Goal: Task Accomplishment & Management: Use online tool/utility

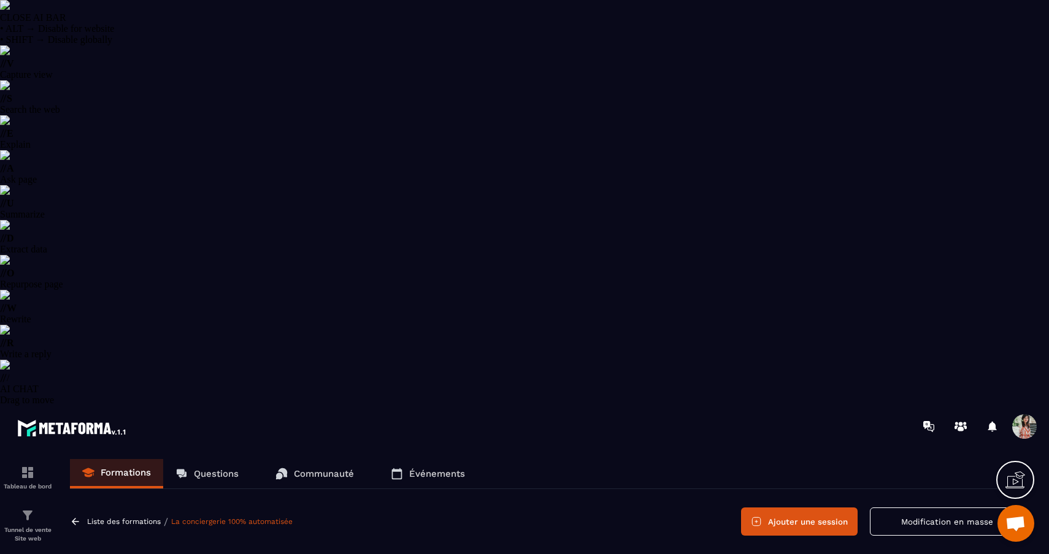
select select "******"
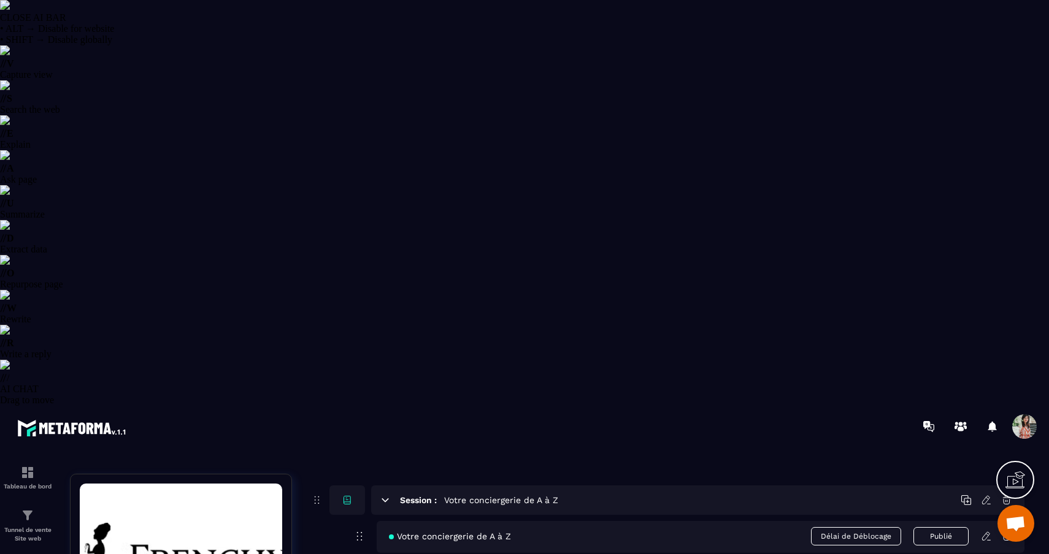
scroll to position [402, 0]
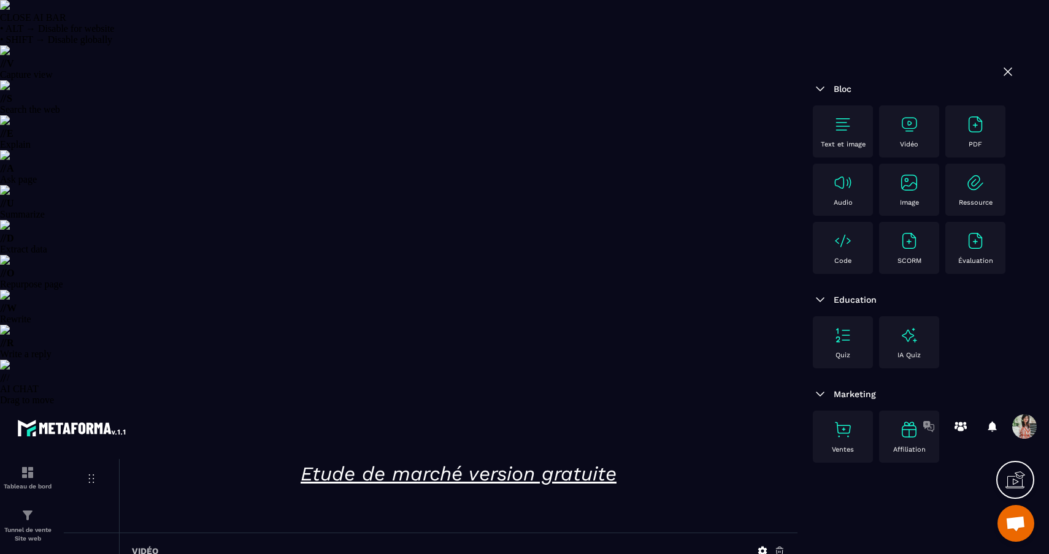
scroll to position [122, 0]
click at [756, 545] on div "Vidéo" at bounding box center [458, 550] width 653 height 11
click at [762, 545] on icon at bounding box center [762, 550] width 11 height 11
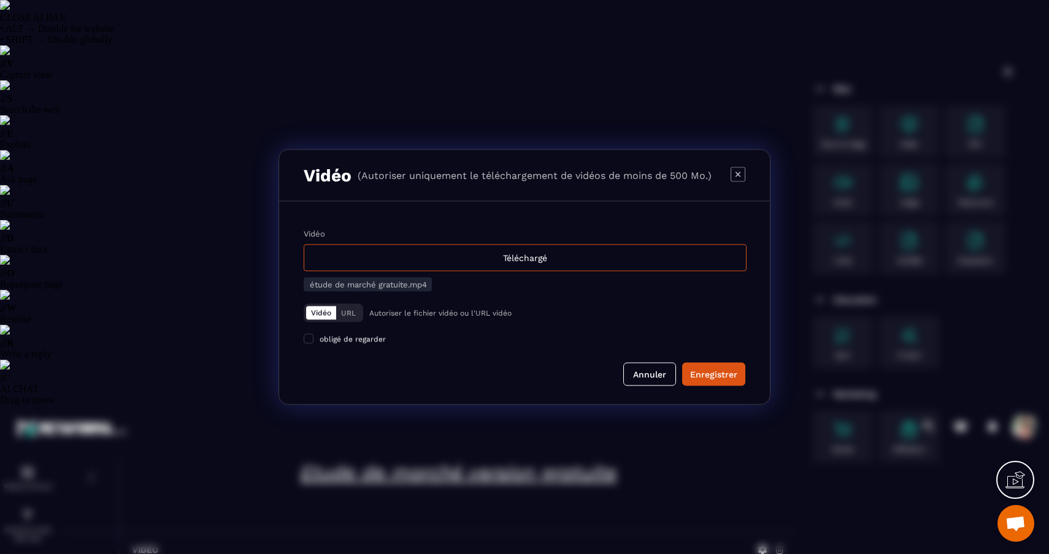
click at [403, 289] on span "étude de marché gratuite.mp4" at bounding box center [368, 284] width 117 height 9
click at [505, 259] on div "Téléchargé" at bounding box center [525, 258] width 443 height 27
click at [0, 0] on input "Vidéo Téléchargé" at bounding box center [0, 0] width 0 height 0
click at [715, 377] on div "Enregistrer" at bounding box center [713, 375] width 47 height 12
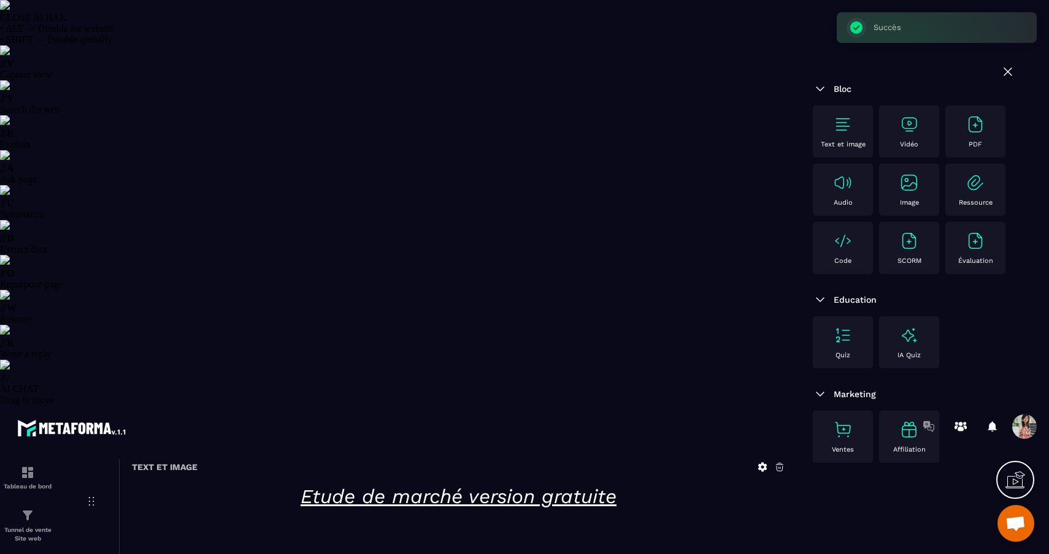
scroll to position [80, 0]
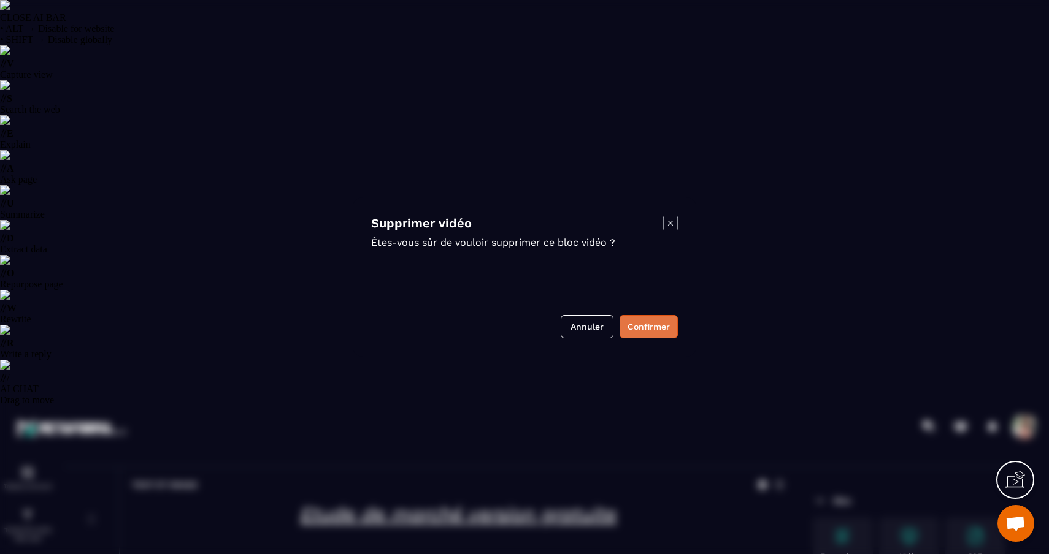
click at [659, 324] on button "Confirmer" at bounding box center [648, 326] width 58 height 23
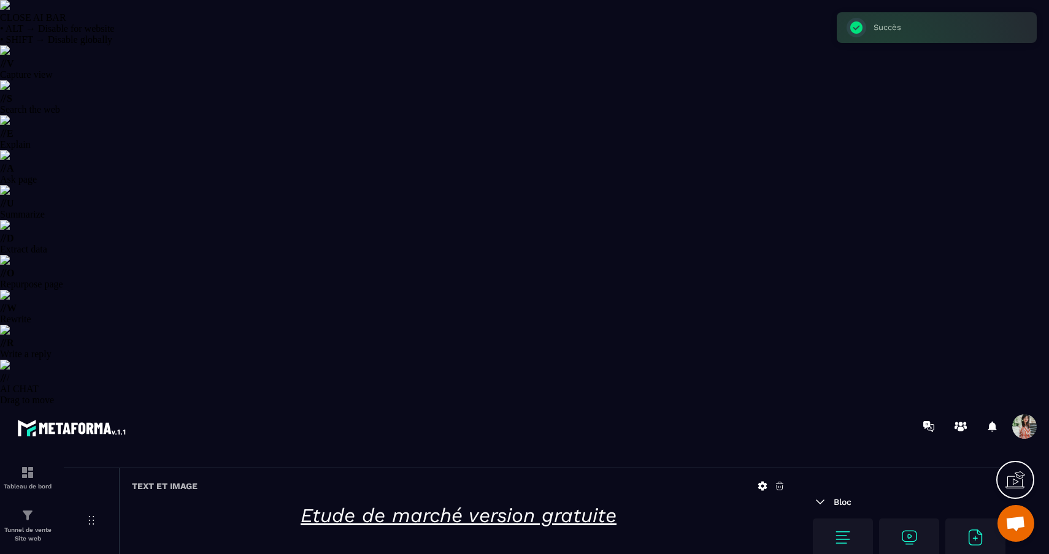
click at [913, 528] on img at bounding box center [909, 538] width 20 height 20
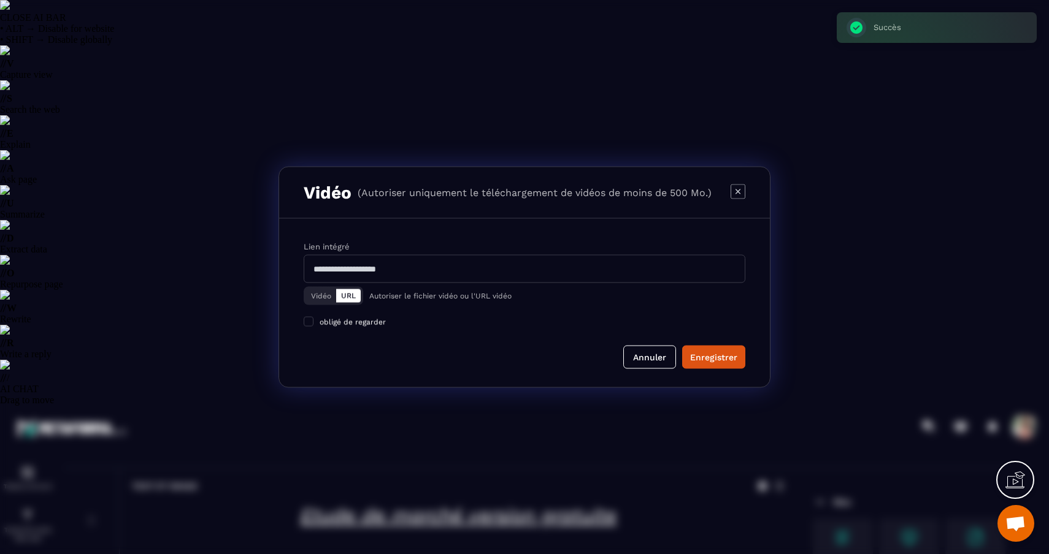
click at [316, 302] on button "Vidéo" at bounding box center [321, 295] width 30 height 13
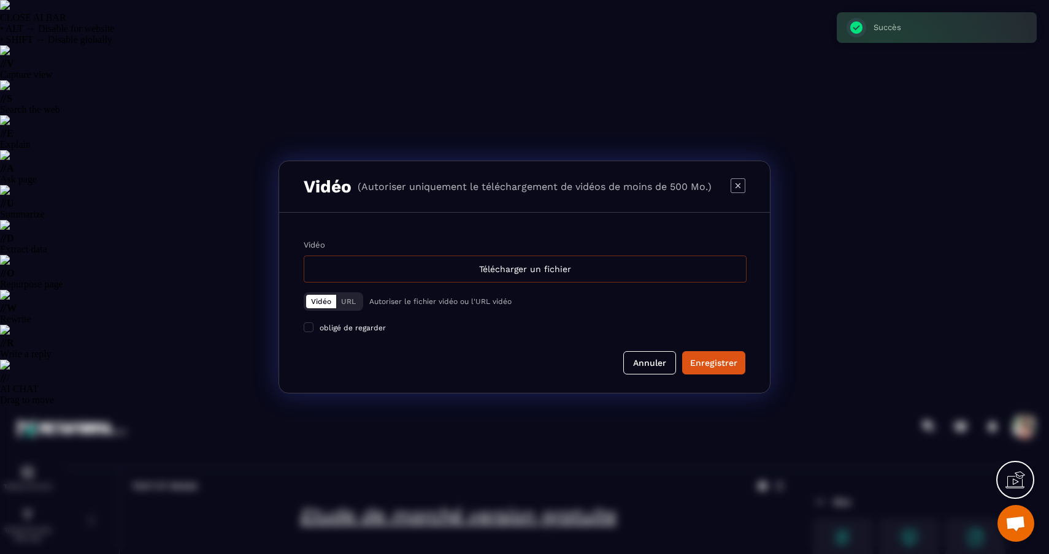
click at [488, 282] on div "Télécharger un fichier" at bounding box center [525, 269] width 443 height 27
click at [0, 0] on input "Vidéo Télécharger un fichier" at bounding box center [0, 0] width 0 height 0
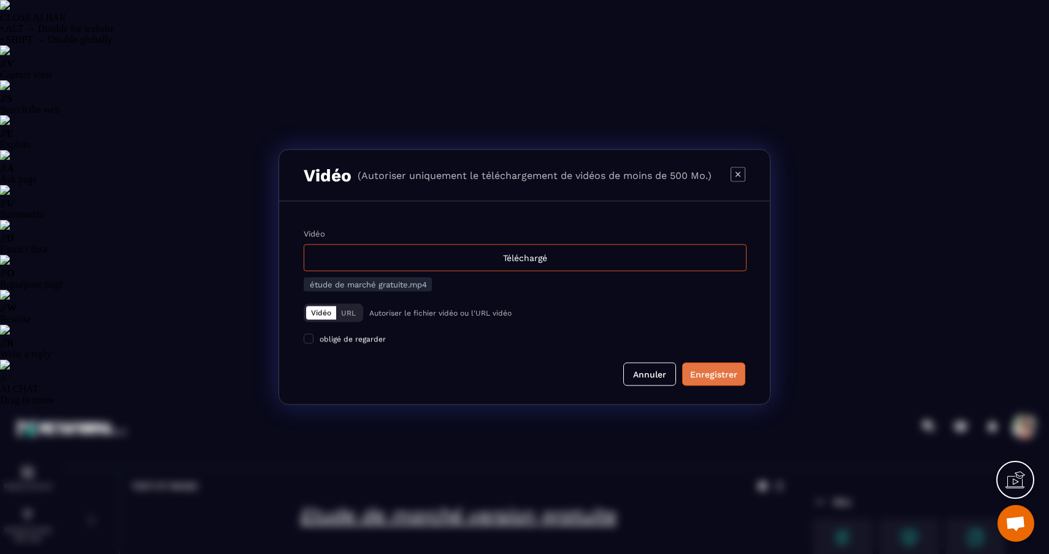
click at [728, 381] on div "Enregistrer" at bounding box center [713, 375] width 47 height 12
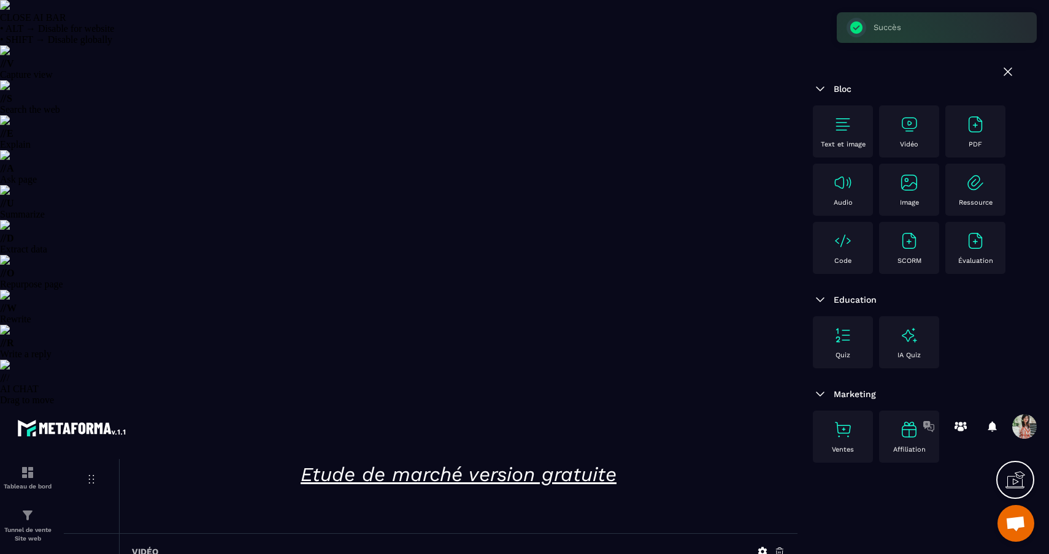
scroll to position [0, 0]
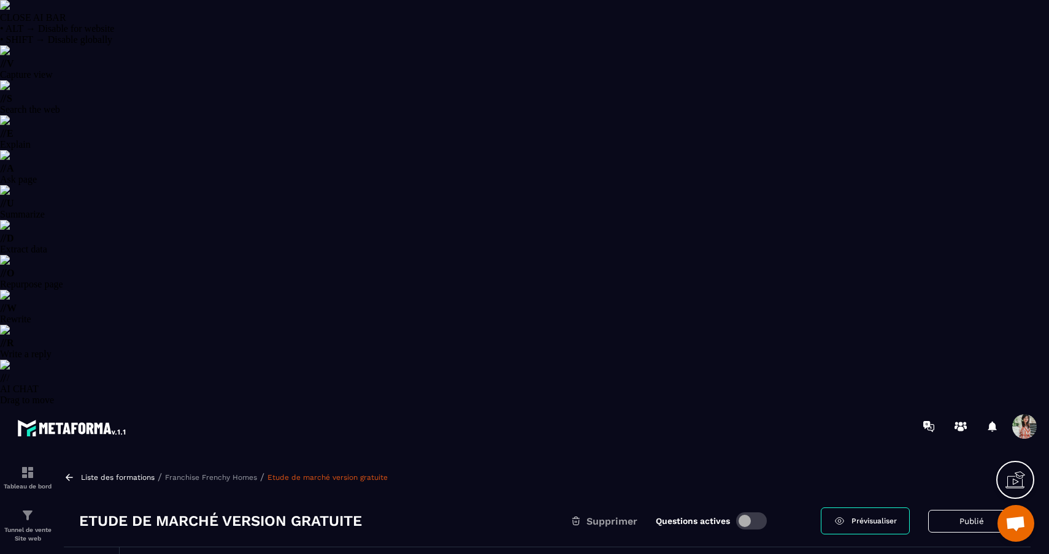
drag, startPoint x: 87, startPoint y: 437, endPoint x: 165, endPoint y: 1, distance: 443.6
click at [241, 473] on p "Franchise Frenchy Homes" at bounding box center [211, 477] width 92 height 9
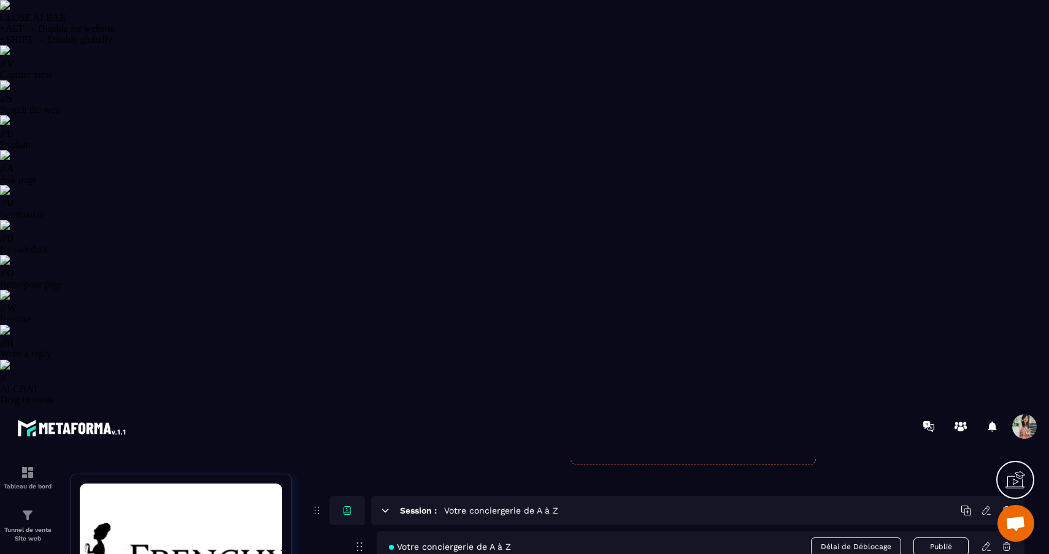
scroll to position [391, 0]
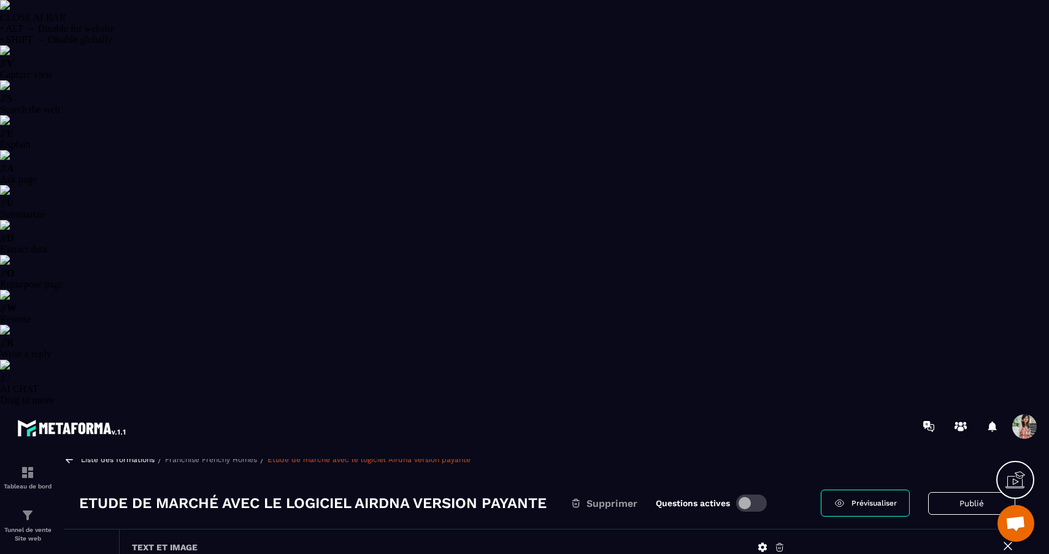
scroll to position [12, 0]
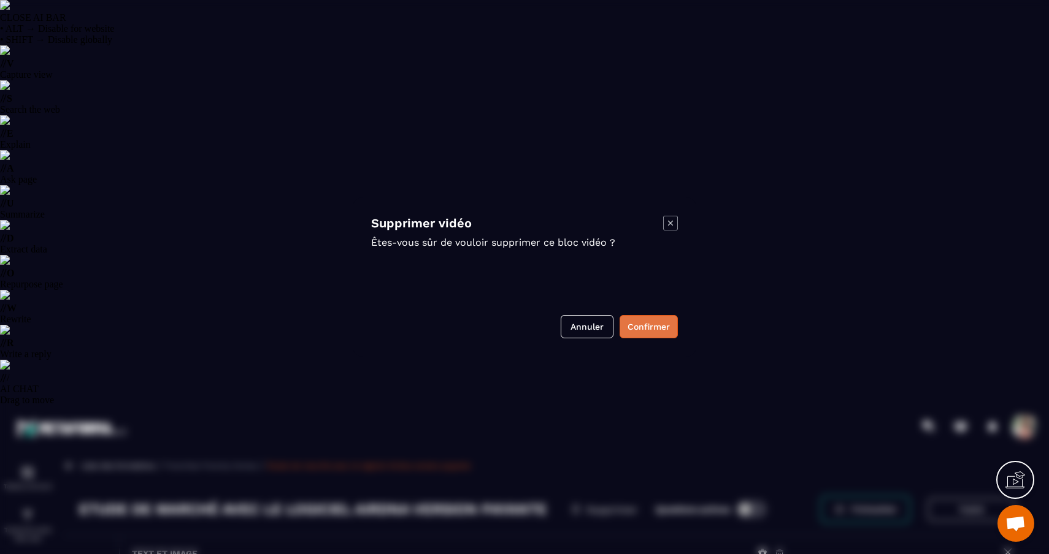
click at [675, 328] on button "Confirmer" at bounding box center [648, 326] width 58 height 23
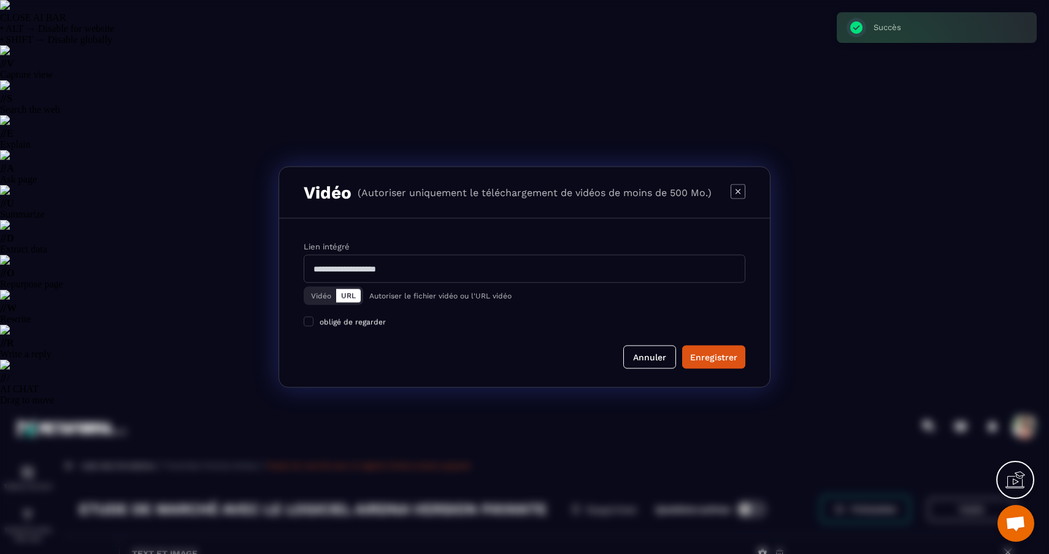
click at [316, 294] on button "Vidéo" at bounding box center [321, 295] width 30 height 13
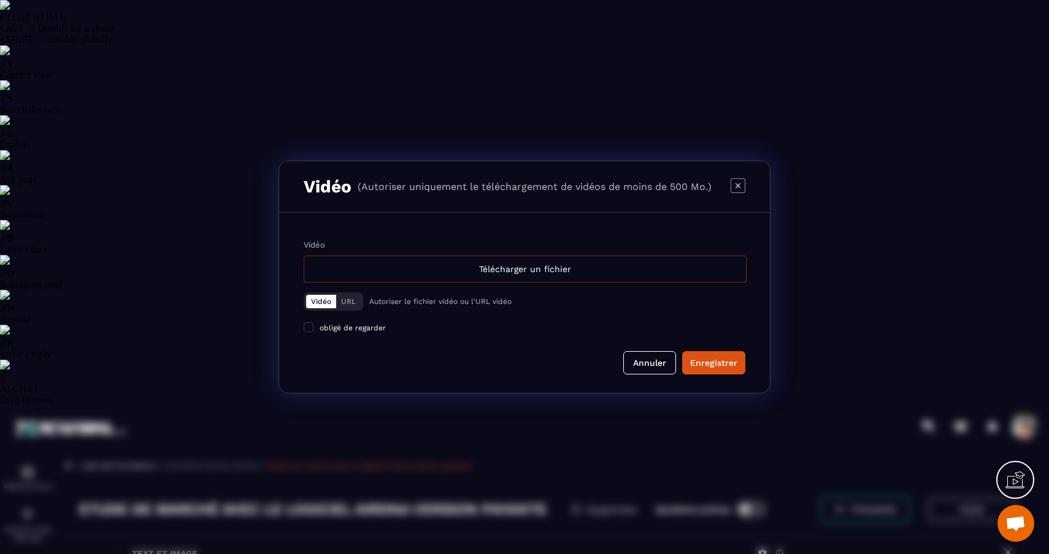
click at [490, 262] on div "Télécharger un fichier" at bounding box center [525, 269] width 443 height 27
click at [0, 0] on input "Vidéo Télécharger un fichier" at bounding box center [0, 0] width 0 height 0
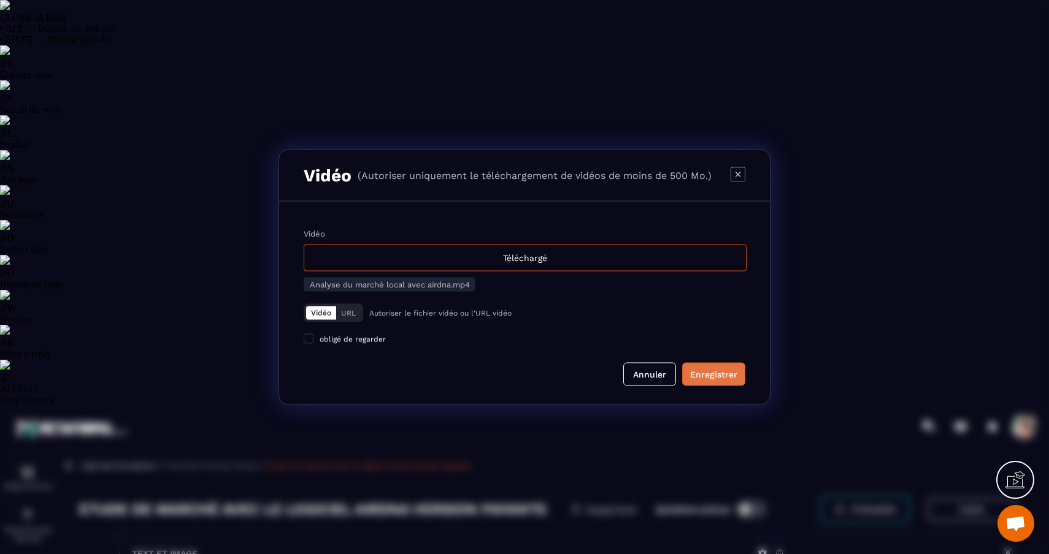
click at [703, 381] on div "Enregistrer" at bounding box center [713, 375] width 47 height 12
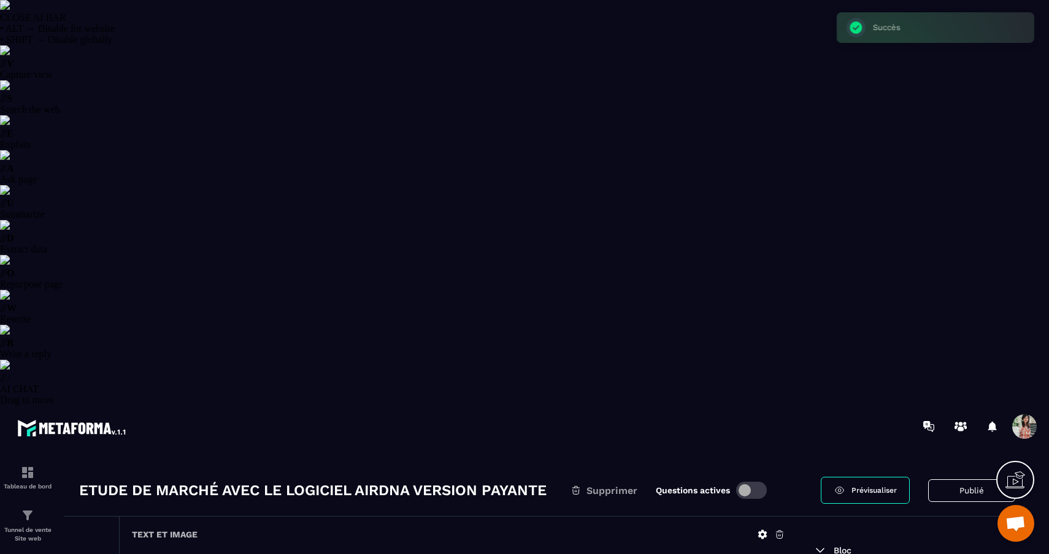
scroll to position [0, 0]
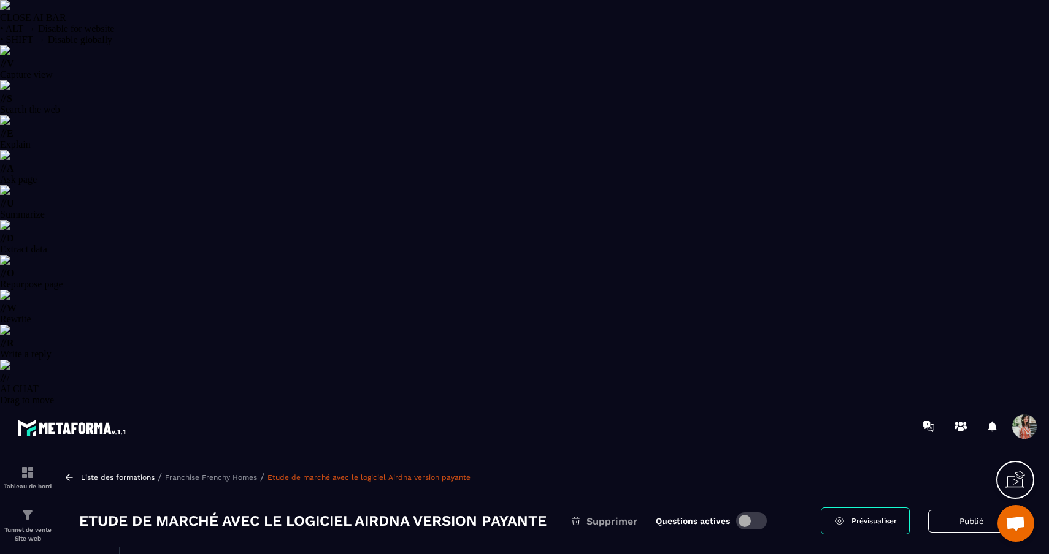
click at [224, 473] on p "Franchise Frenchy Homes" at bounding box center [211, 477] width 92 height 9
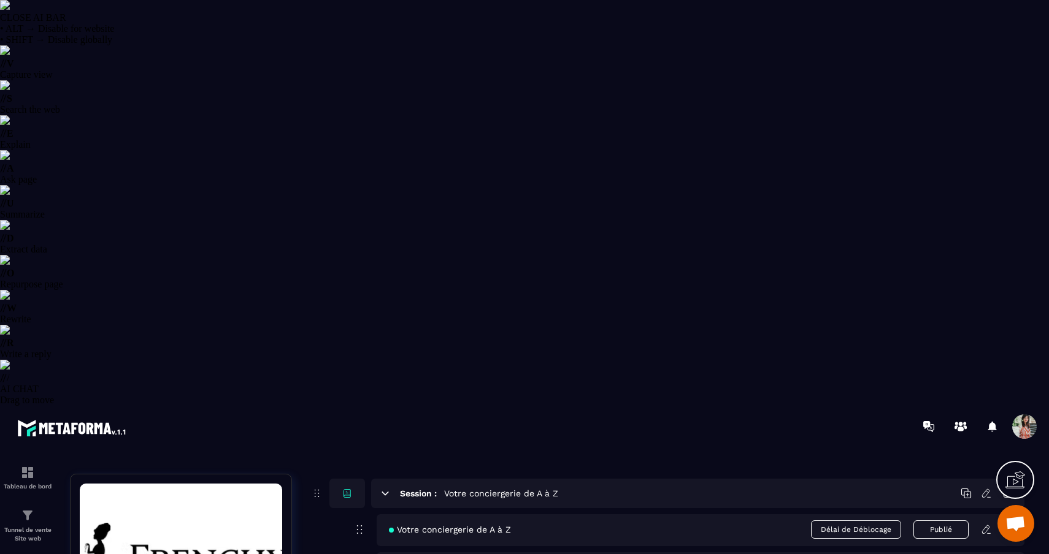
scroll to position [412, 0]
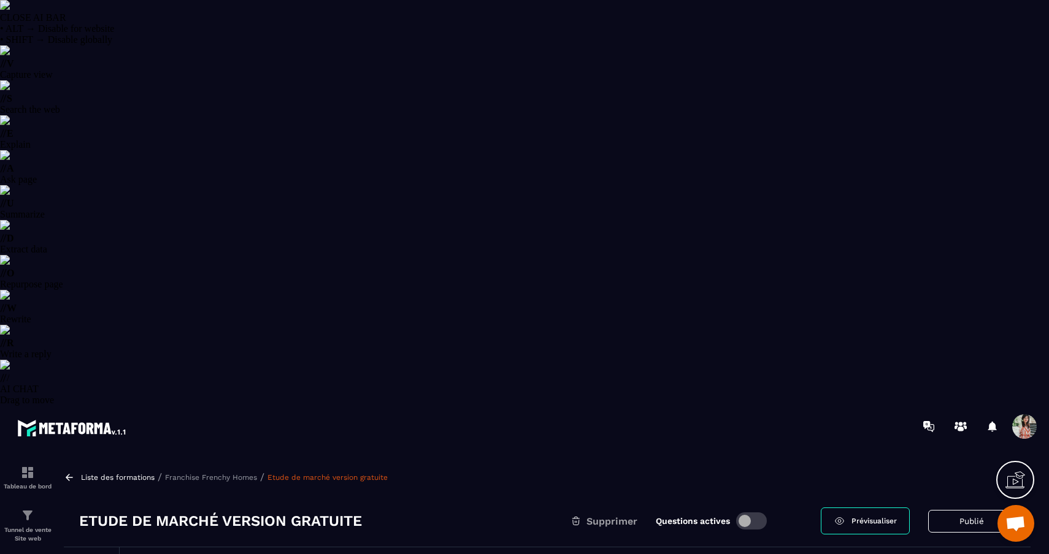
click at [229, 473] on p "Franchise Frenchy Homes" at bounding box center [211, 477] width 92 height 9
